Goal: Task Accomplishment & Management: Use online tool/utility

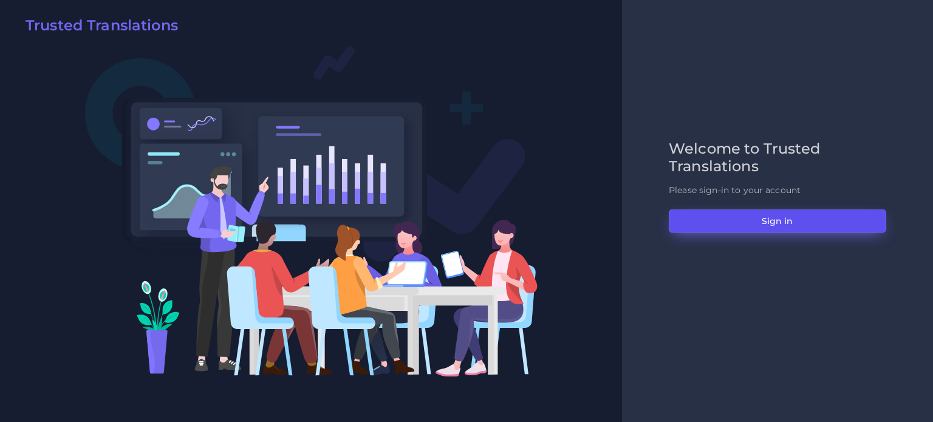
click at [760, 218] on button "Sign in" at bounding box center [778, 221] width 218 height 23
click at [712, 221] on button "Sign in" at bounding box center [778, 221] width 218 height 23
click at [806, 218] on button "Sign in" at bounding box center [778, 221] width 218 height 23
click at [786, 225] on button "Sign in" at bounding box center [778, 221] width 218 height 23
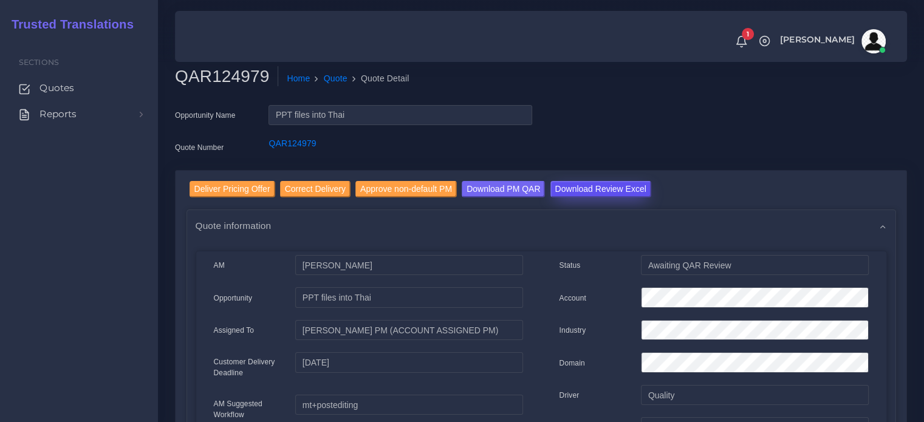
click at [602, 188] on input "Download Review Excel" at bounding box center [600, 189] width 101 height 16
drag, startPoint x: 344, startPoint y: 139, endPoint x: 265, endPoint y: 140, distance: 79.0
click at [265, 140] on div "QAR124979" at bounding box center [399, 149] width 281 height 24
copy link "QAR124979"
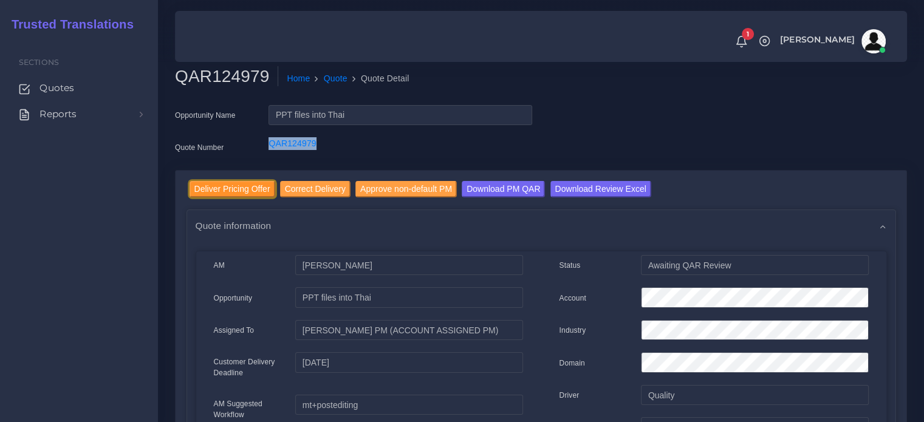
click at [241, 183] on input "Deliver Pricing Offer" at bounding box center [233, 189] width 86 height 16
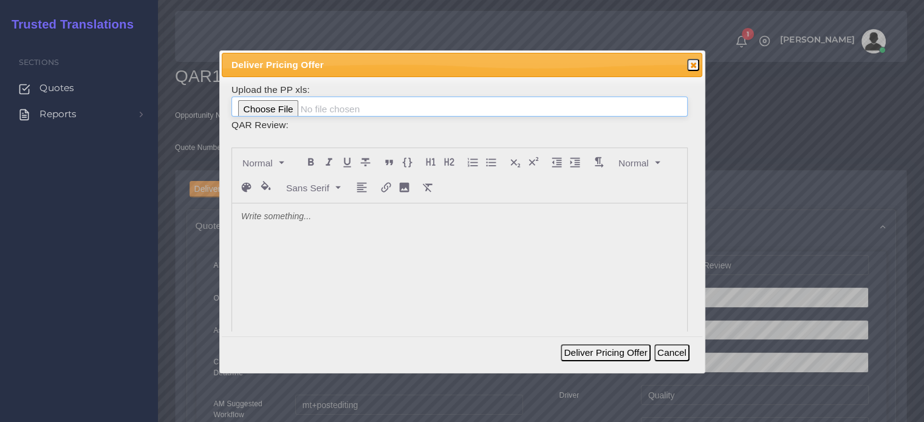
click at [255, 111] on input "file" at bounding box center [459, 107] width 456 height 21
type input "C:\fakepath\124979_Valiant_Integrated_Services_review.xlsx"
click at [631, 351] on button "Deliver Pricing Offer" at bounding box center [605, 352] width 89 height 17
